Goal: Transaction & Acquisition: Download file/media

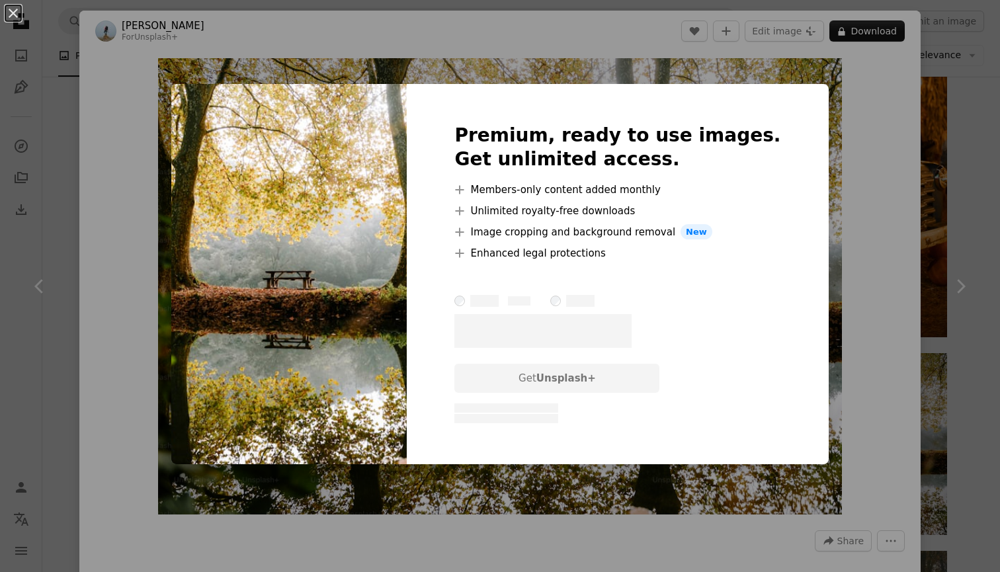
scroll to position [181, 0]
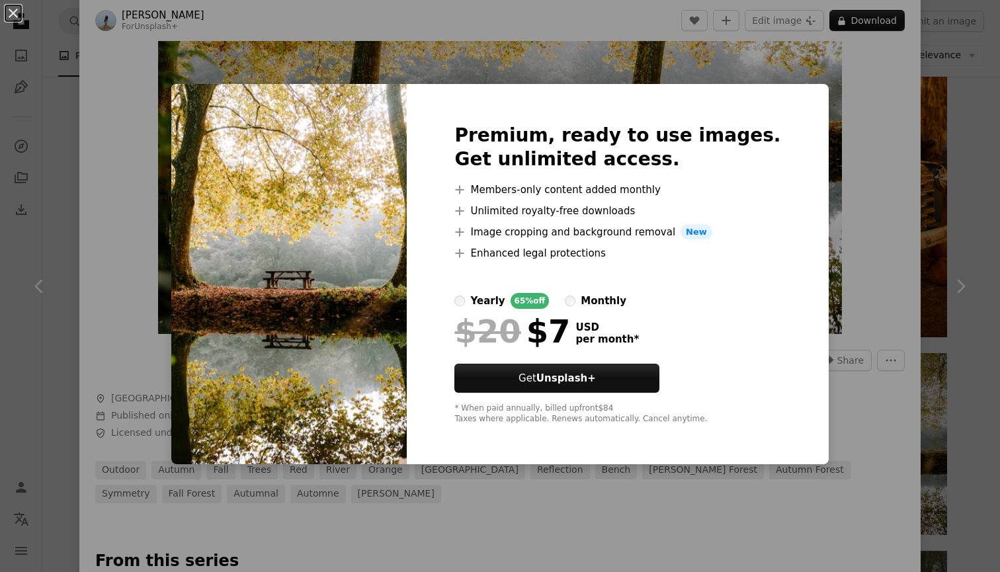
click at [608, 300] on div "monthly" at bounding box center [604, 301] width 46 height 16
click at [808, 177] on div "An X shape Premium, ready to use images. Get unlimited access. A plus sign Memb…" at bounding box center [500, 286] width 1000 height 572
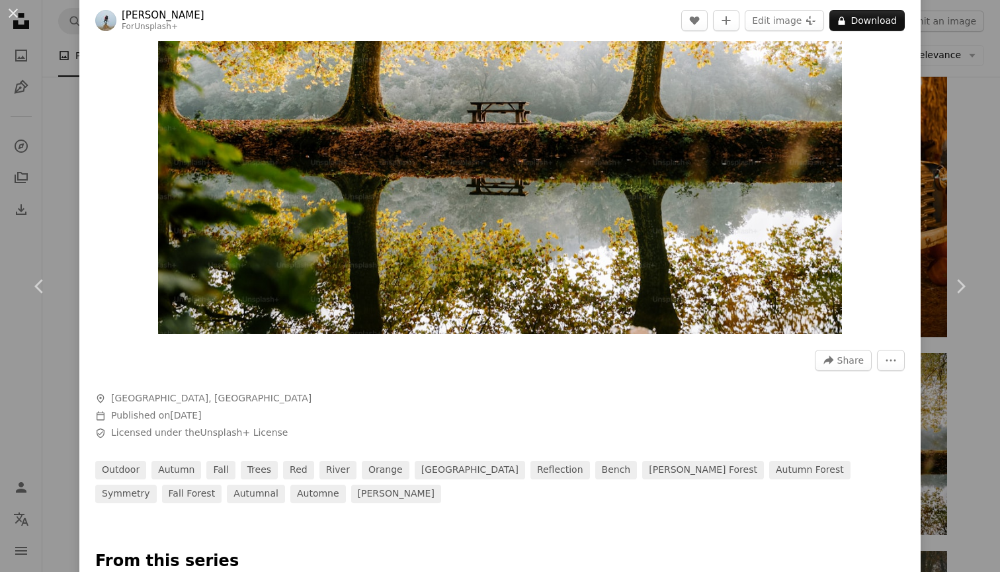
click at [948, 123] on div "An X shape Chevron left Chevron right [PERSON_NAME] For Unsplash+ A heart A plu…" at bounding box center [500, 286] width 1000 height 572
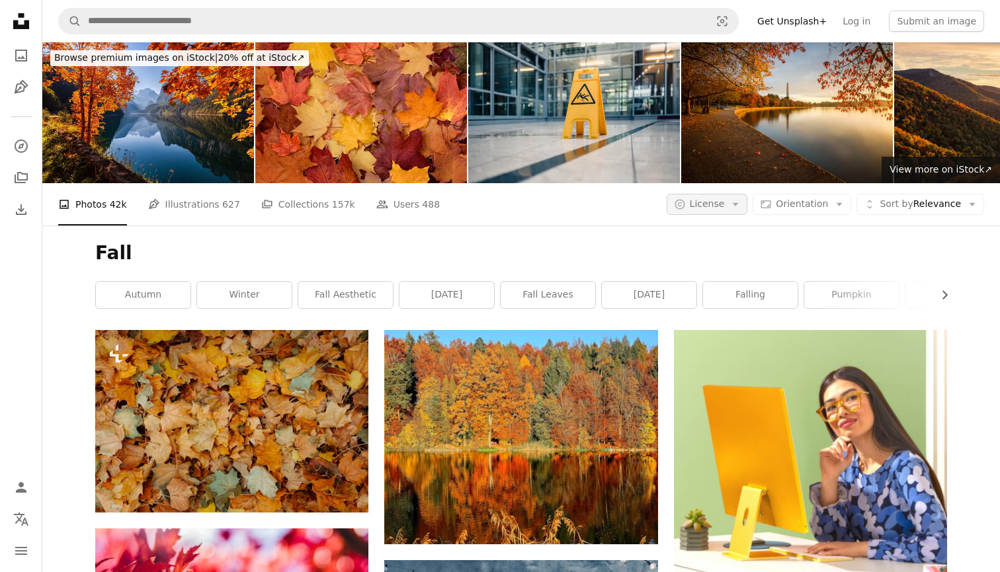
click at [712, 202] on span "License" at bounding box center [707, 203] width 35 height 11
click at [714, 308] on span "Free" at bounding box center [742, 309] width 81 height 13
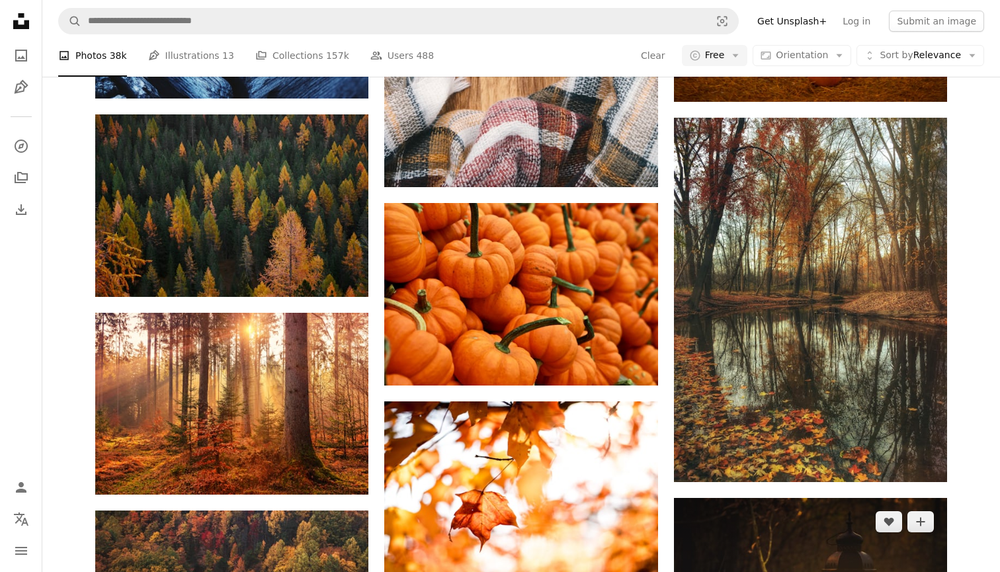
scroll to position [1401, 0]
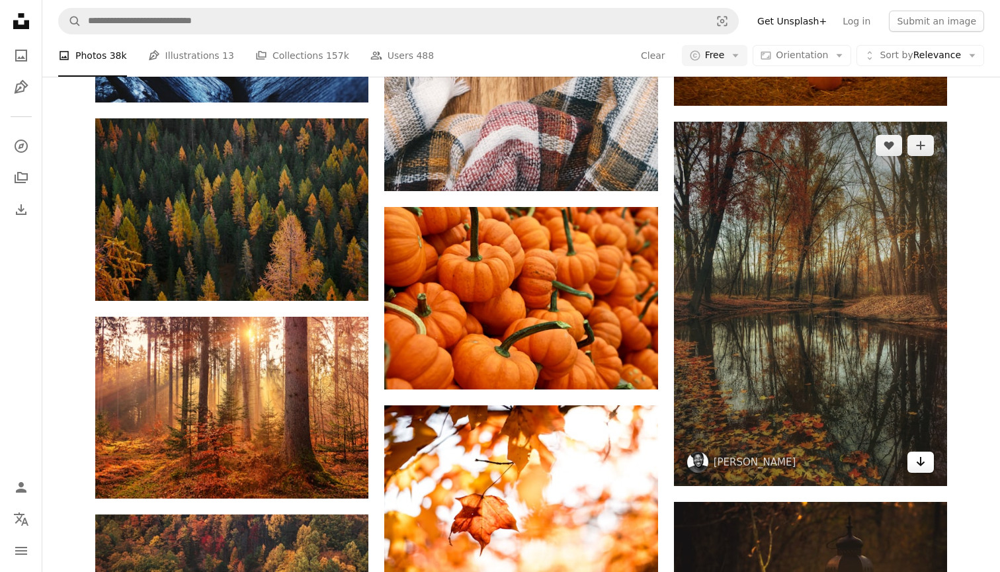
click at [916, 464] on icon "Arrow pointing down" at bounding box center [920, 462] width 11 height 16
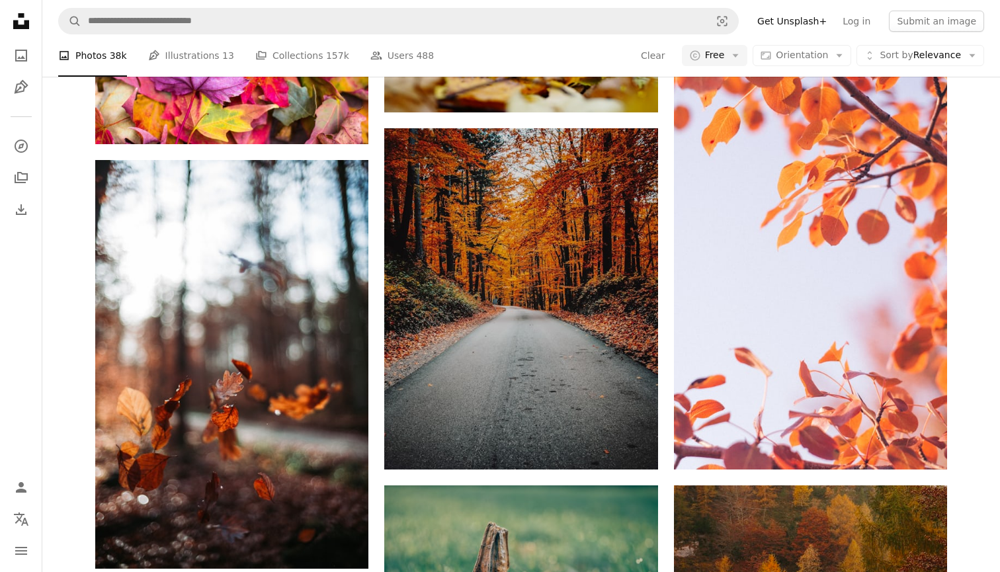
scroll to position [9382, 0]
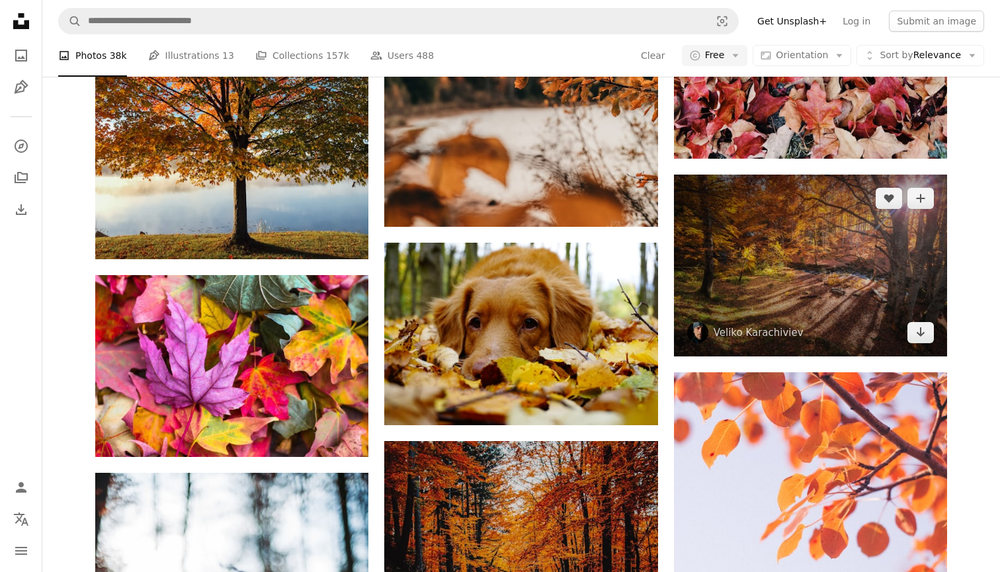
click at [747, 289] on img at bounding box center [810, 266] width 273 height 182
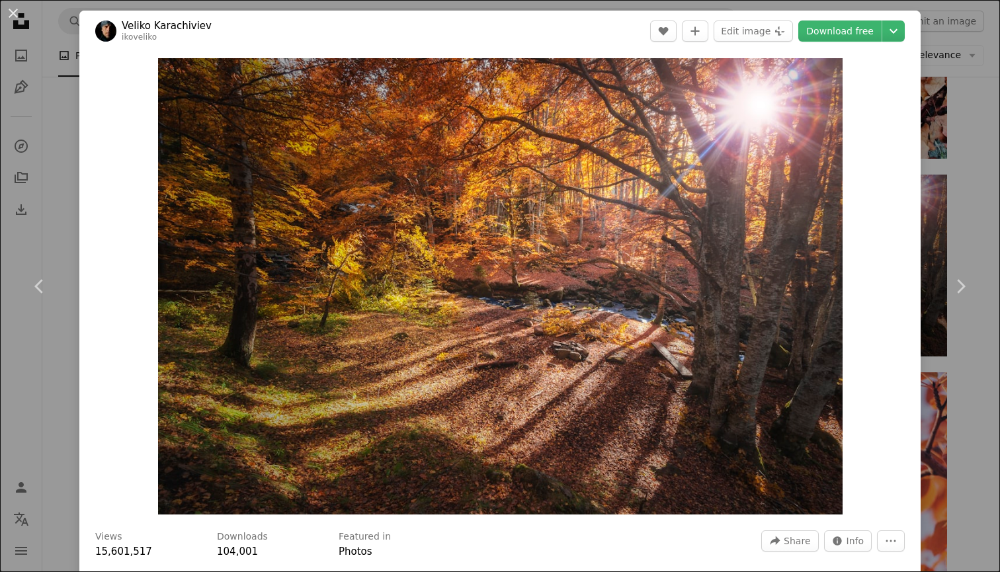
click at [975, 157] on div "An X shape Chevron left Chevron right [GEOGRAPHIC_DATA] ikoveliko A heart A plu…" at bounding box center [500, 286] width 1000 height 572
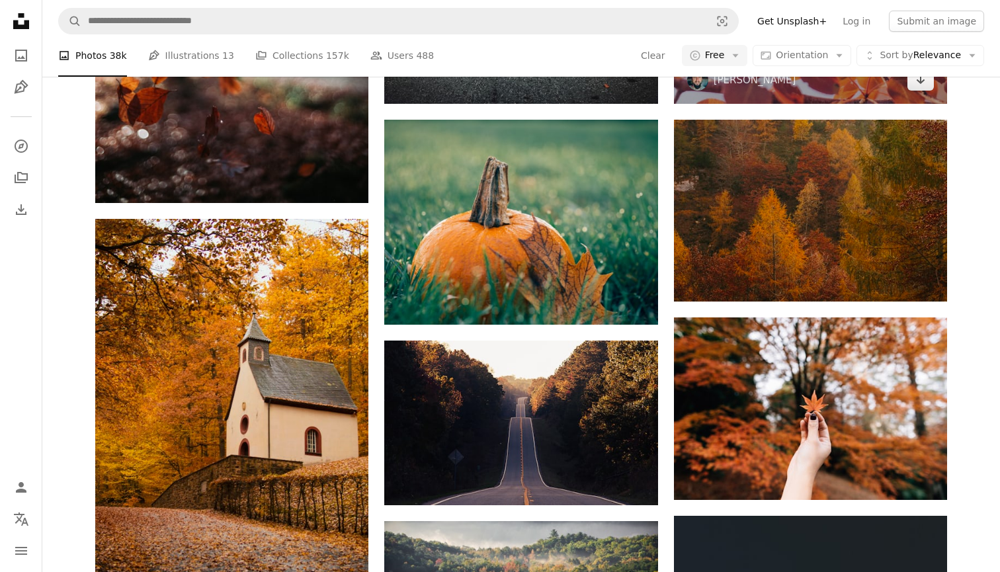
scroll to position [10083, 0]
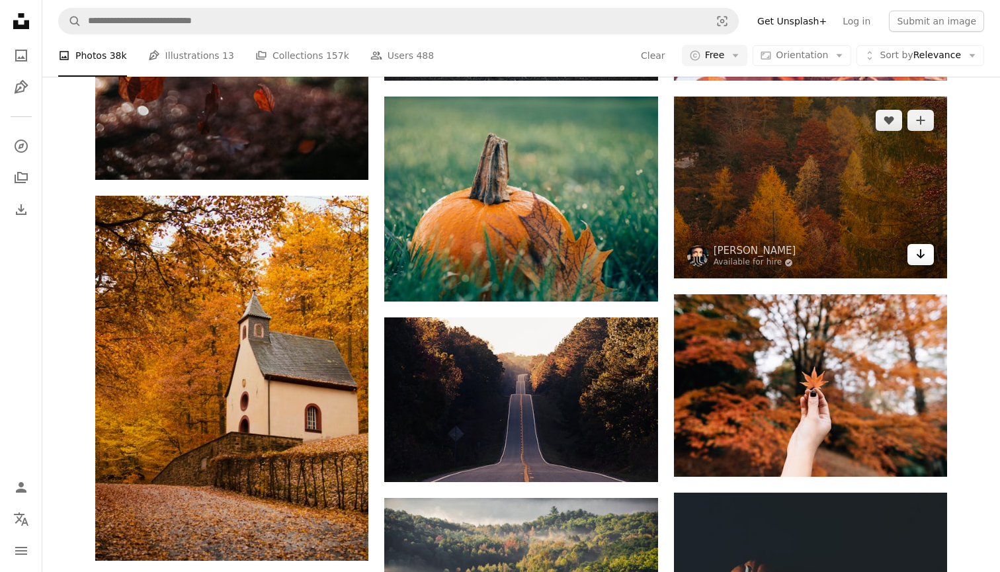
click at [915, 256] on icon "Arrow pointing down" at bounding box center [920, 254] width 11 height 16
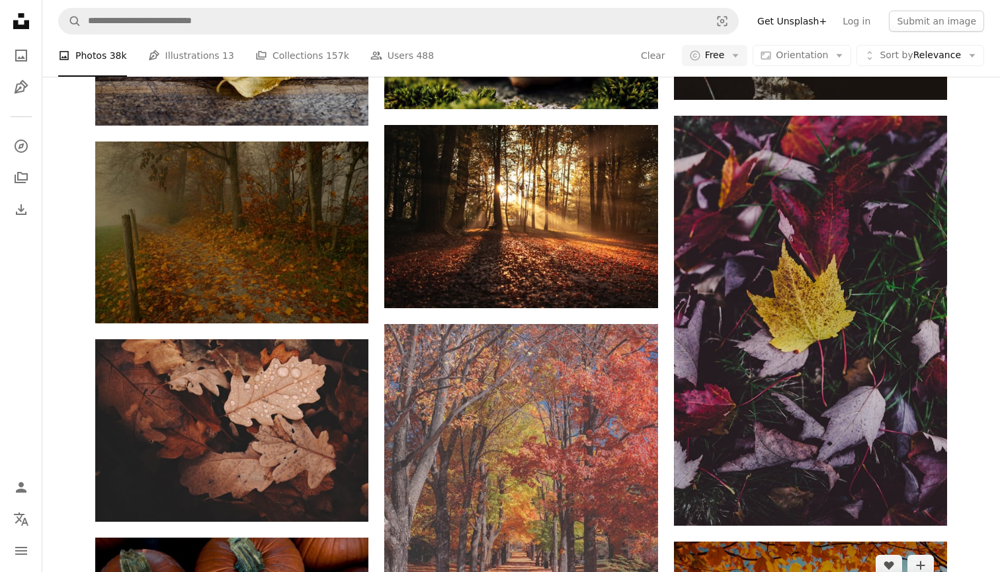
scroll to position [11523, 0]
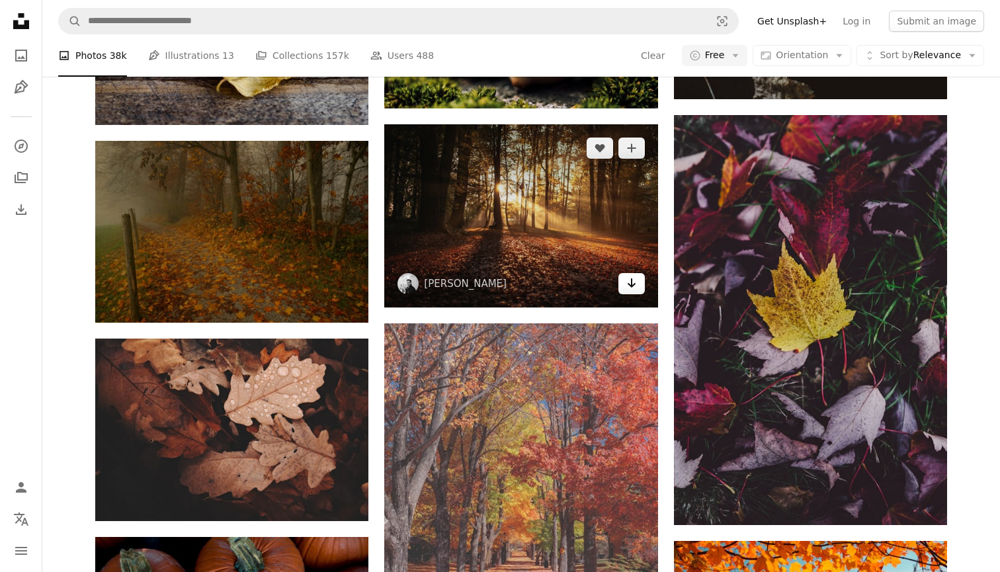
click at [634, 289] on icon "Arrow pointing down" at bounding box center [631, 283] width 11 height 16
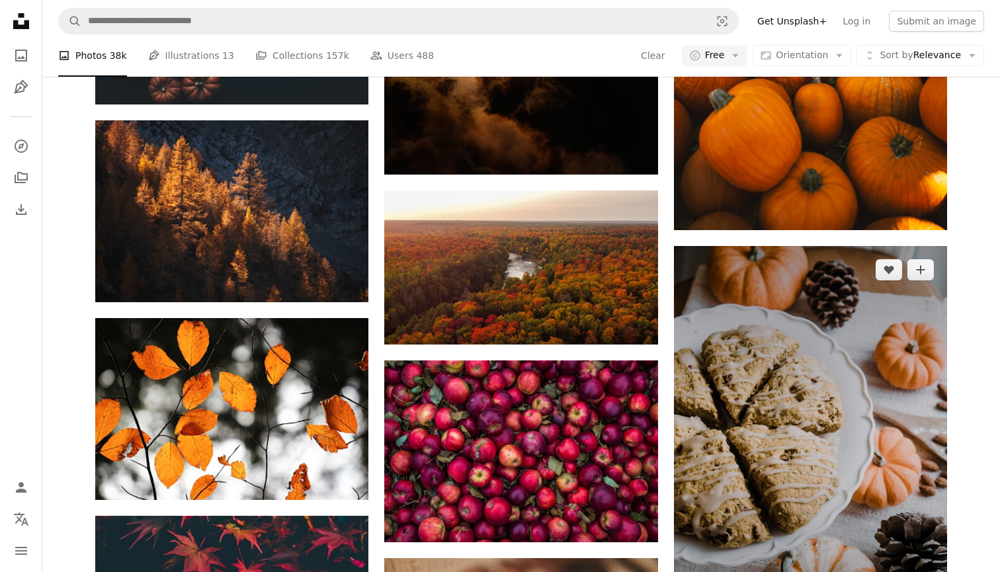
scroll to position [13550, 0]
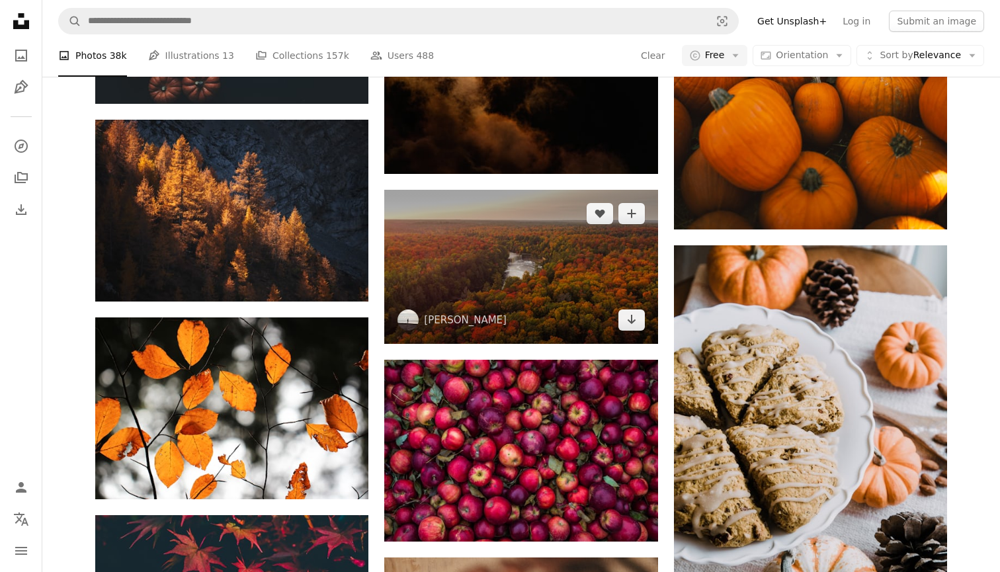
click at [605, 298] on img at bounding box center [520, 266] width 273 height 153
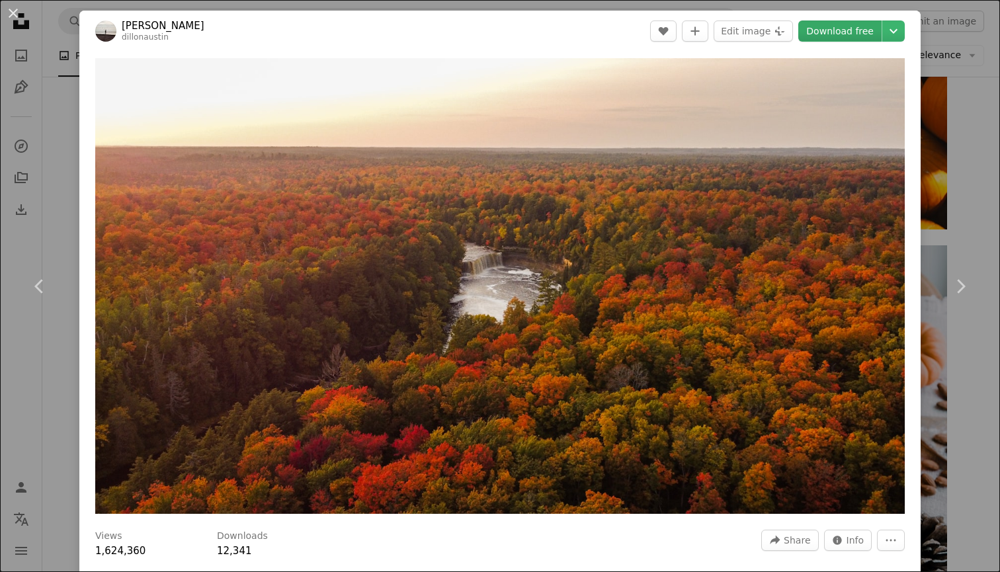
click at [827, 28] on link "Download free" at bounding box center [839, 31] width 83 height 21
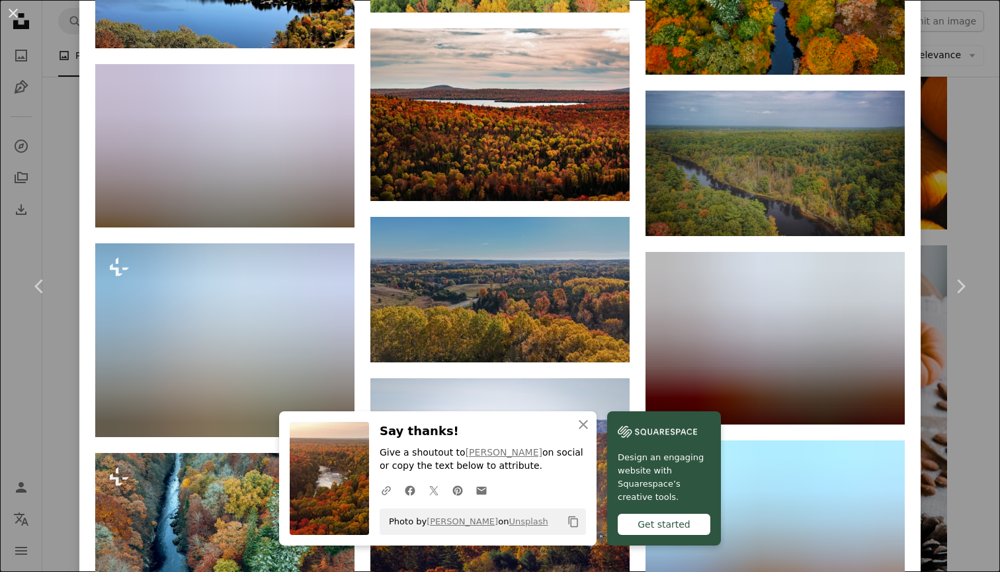
scroll to position [2396, 0]
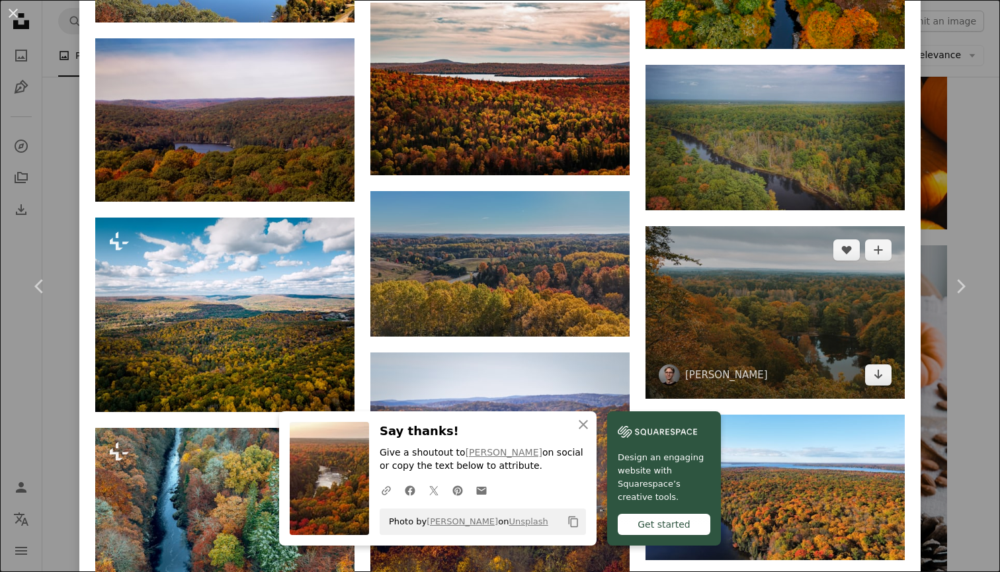
click at [800, 362] on img at bounding box center [775, 312] width 259 height 173
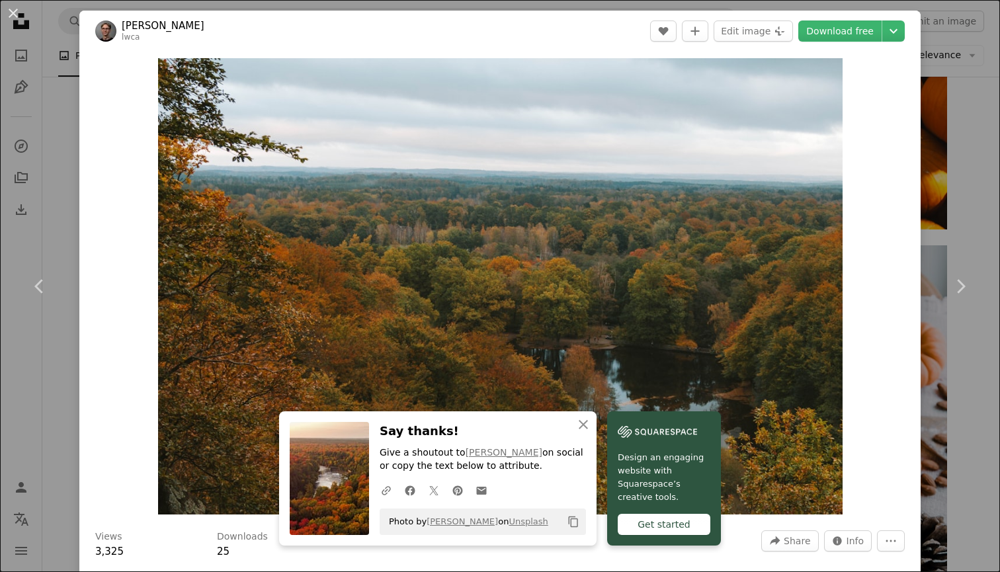
click at [974, 101] on div "An X shape Chevron left Chevron right An X shape Close Say thanks! Give a shout…" at bounding box center [500, 286] width 1000 height 572
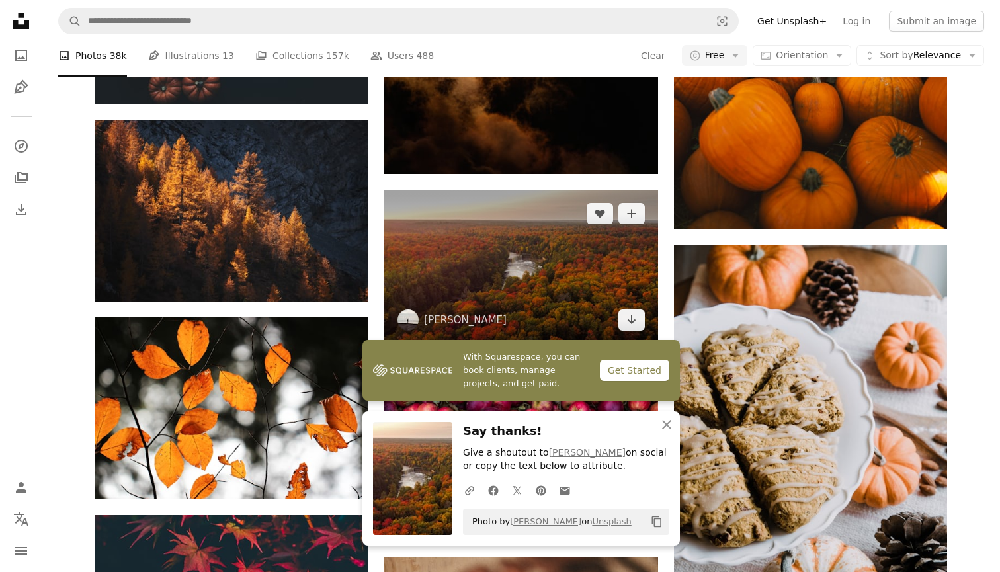
click at [536, 296] on img at bounding box center [520, 266] width 273 height 153
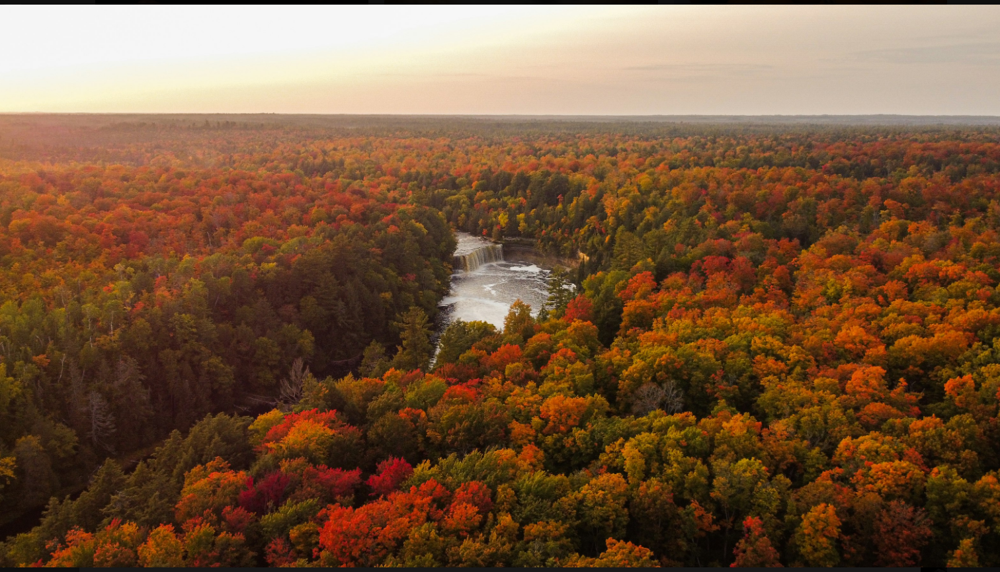
click at [974, 24] on img "Zoom out on this image" at bounding box center [499, 286] width 1001 height 563
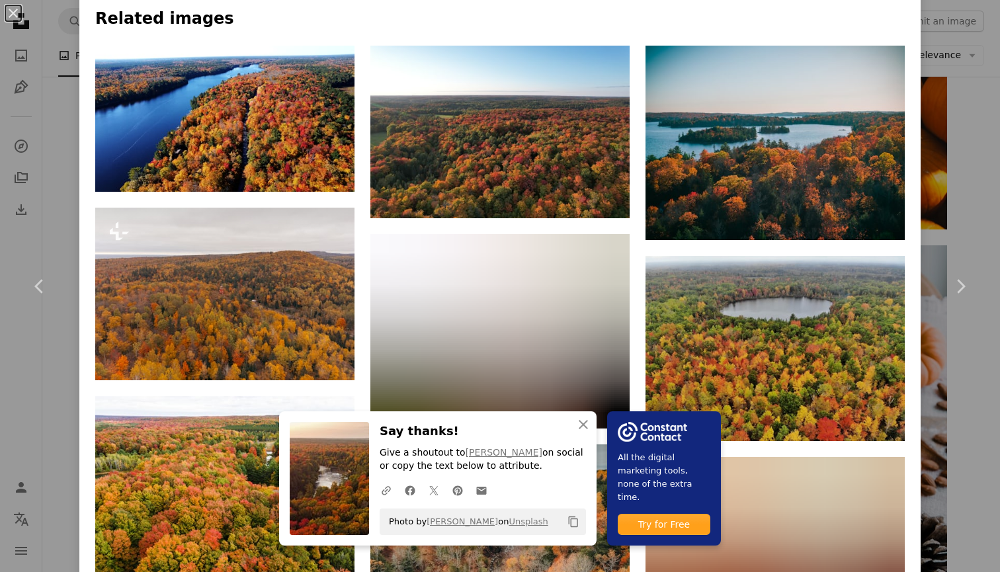
scroll to position [988, 0]
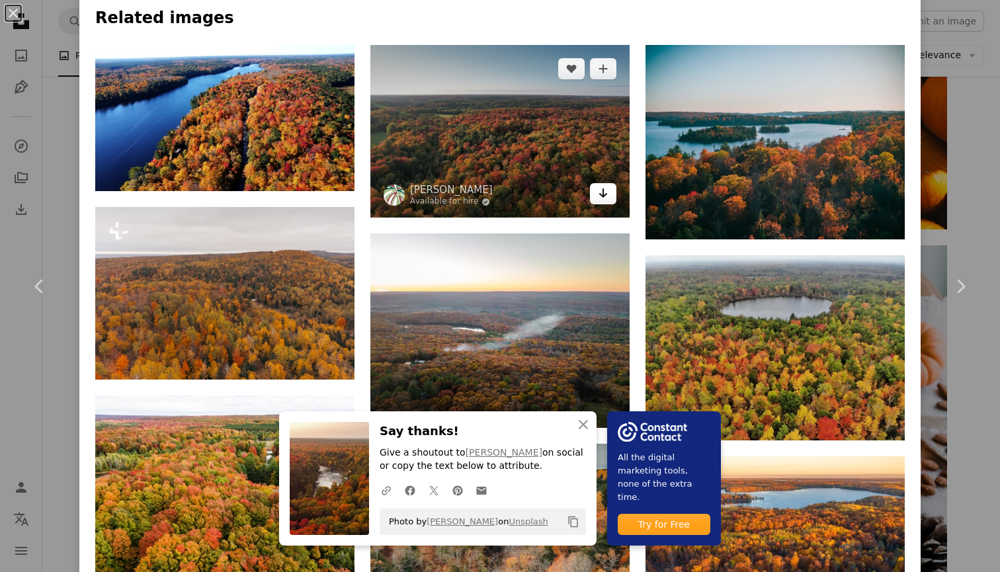
click at [603, 190] on icon "Download" at bounding box center [603, 192] width 9 height 9
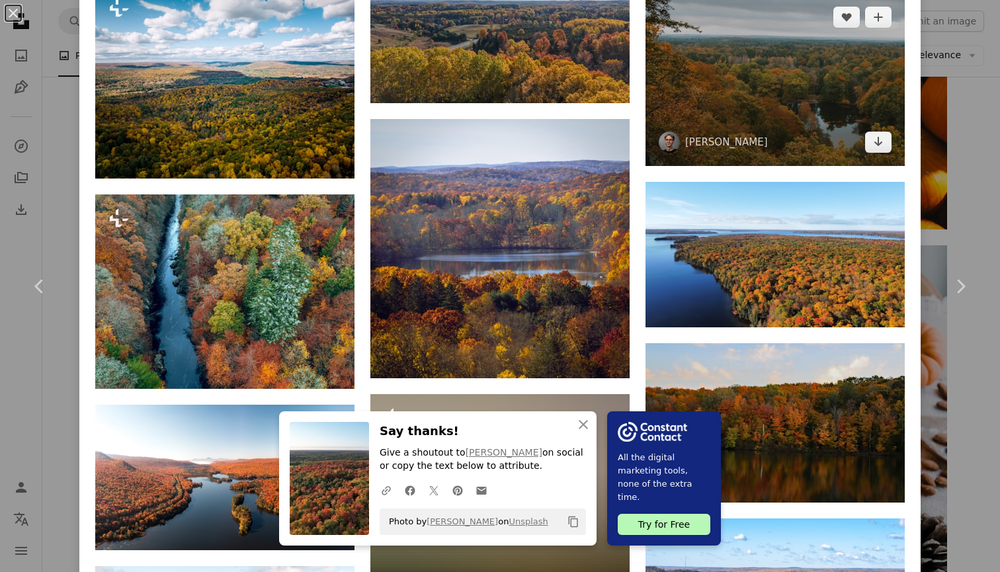
scroll to position [2643, 0]
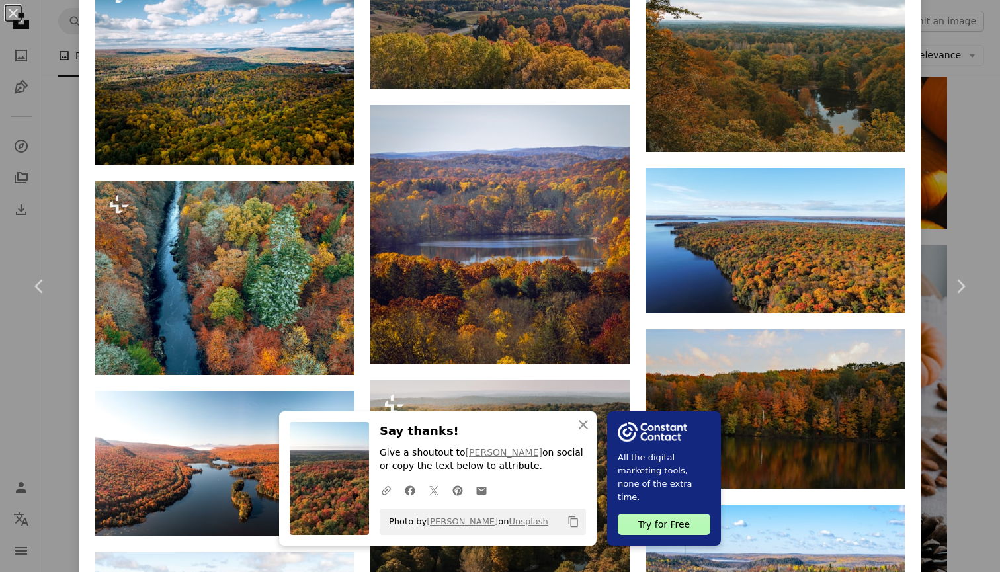
click at [980, 140] on div "An X shape Chevron left Chevron right An X shape Close Say thanks! Give a shout…" at bounding box center [500, 286] width 1000 height 572
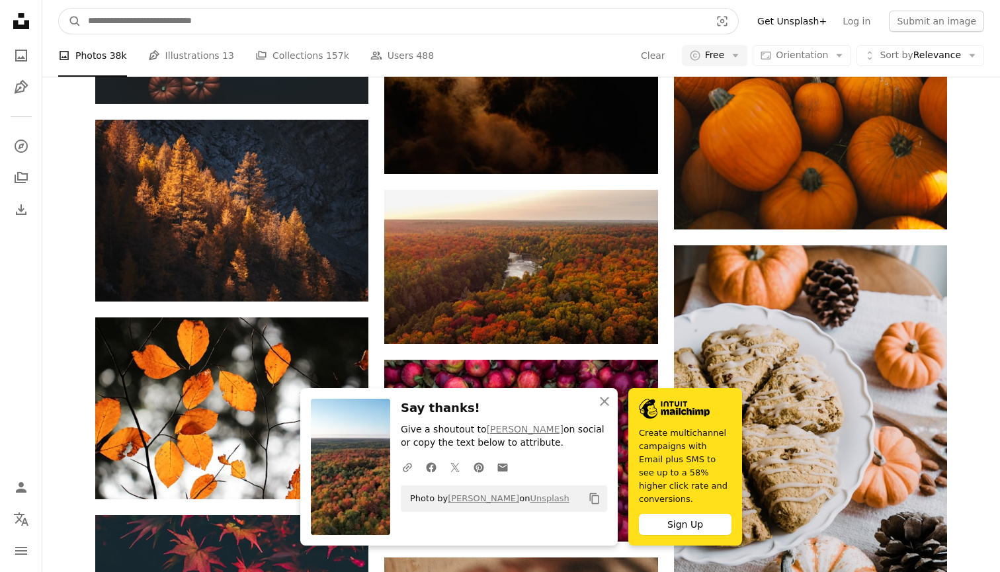
click at [251, 21] on input "Find visuals sitewide" at bounding box center [393, 21] width 625 height 25
type input "**********"
click at [70, 21] on button "A magnifying glass" at bounding box center [70, 21] width 22 height 25
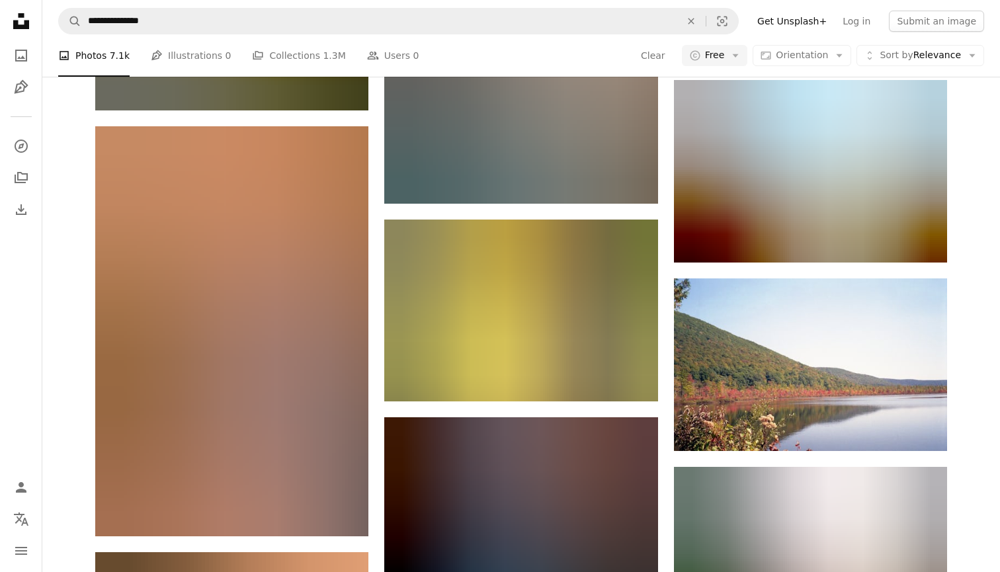
scroll to position [6470, 0]
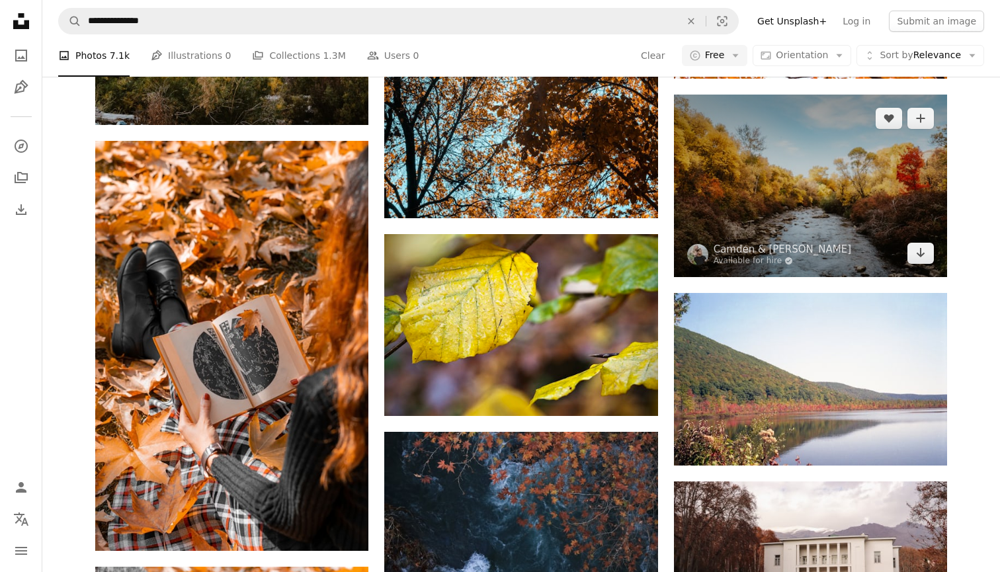
click at [794, 220] on img at bounding box center [810, 186] width 273 height 182
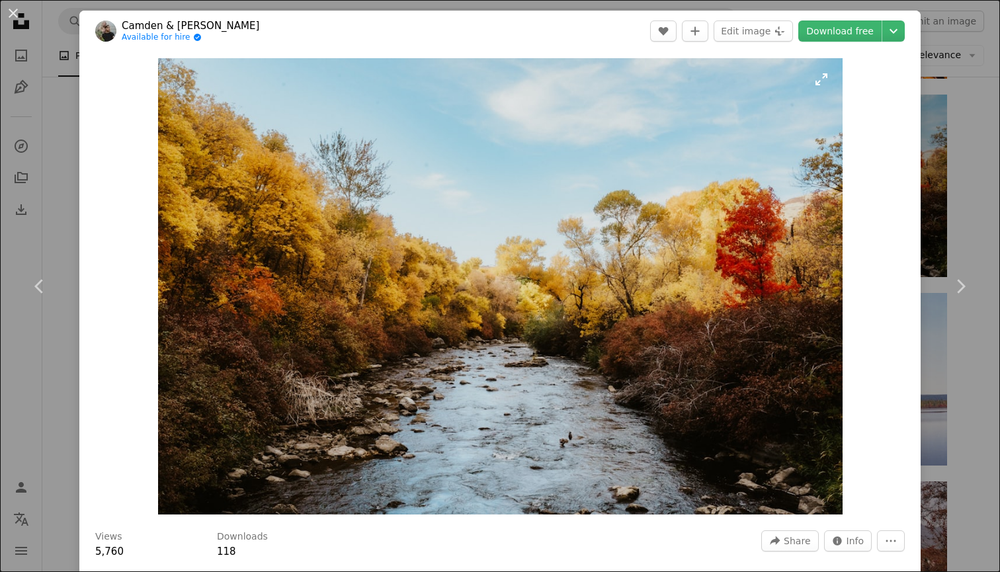
scroll to position [5211, 0]
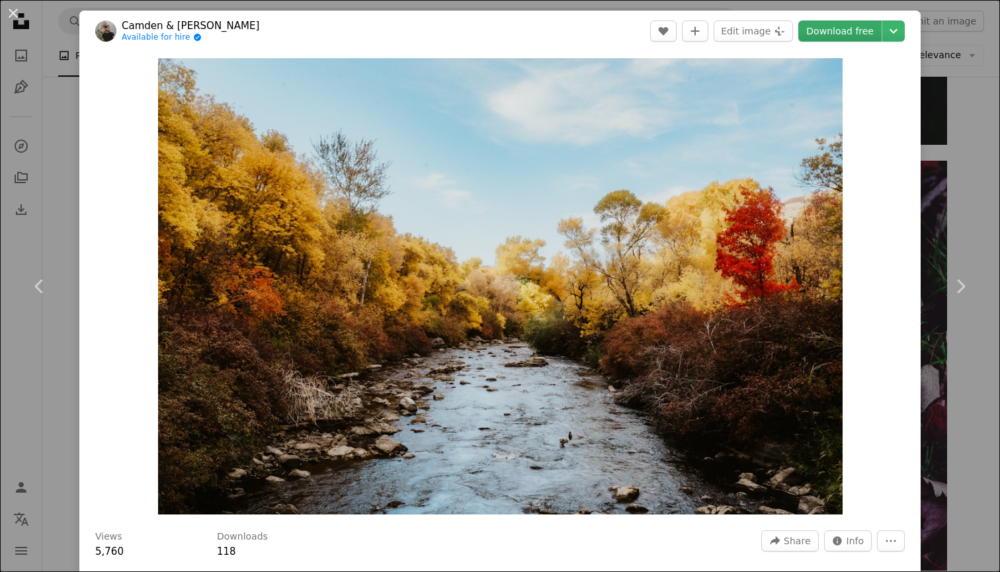
click at [817, 24] on link "Download free" at bounding box center [839, 31] width 83 height 21
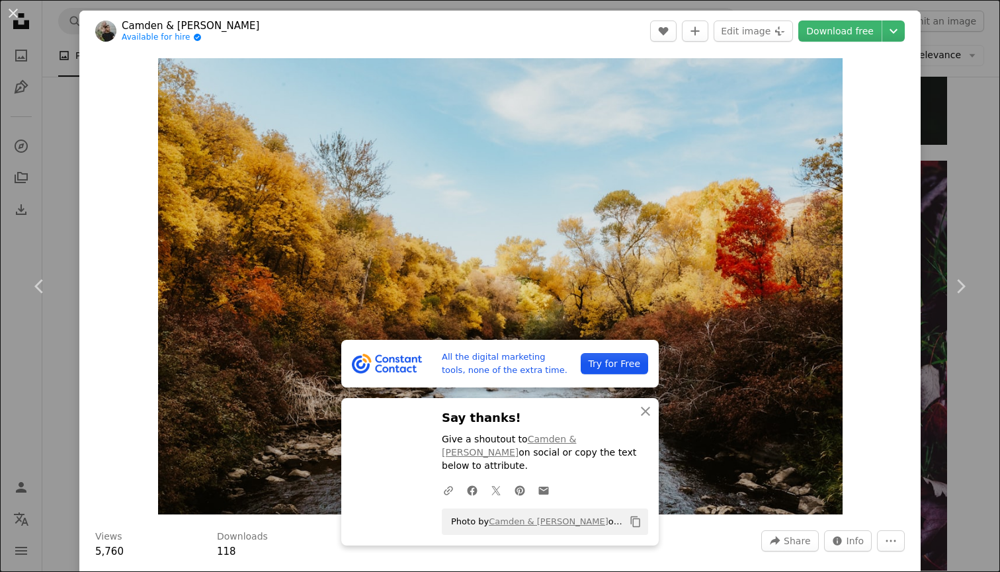
scroll to position [0, 0]
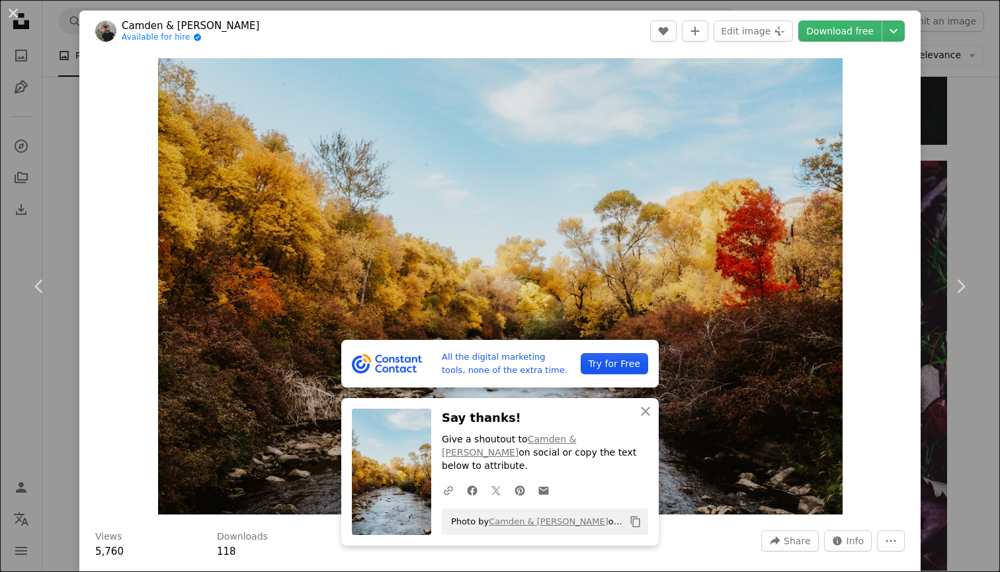
click at [968, 93] on div "An X shape Chevron left Chevron right All the digital marketing tools, none of …" at bounding box center [500, 286] width 1000 height 572
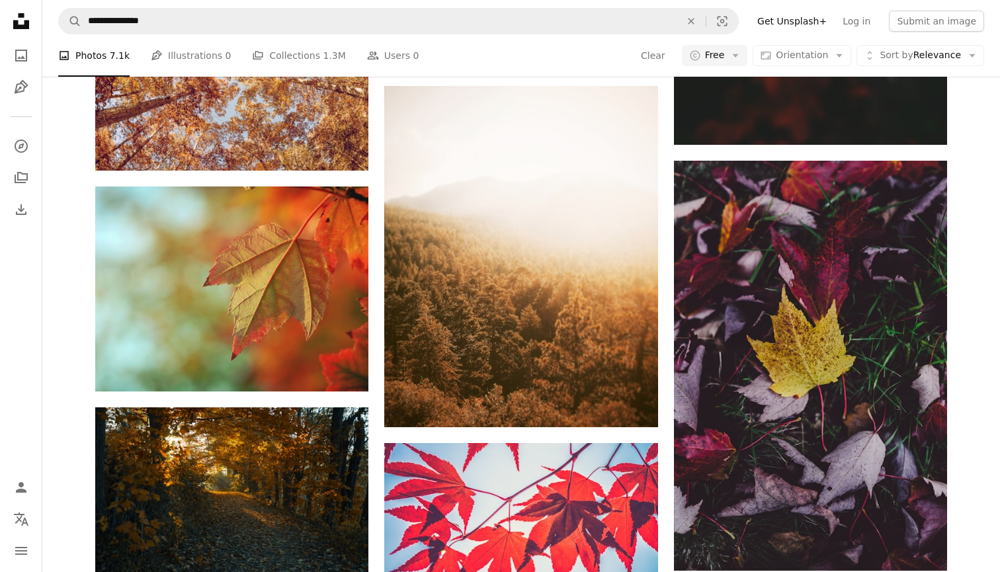
scroll to position [6470, 0]
